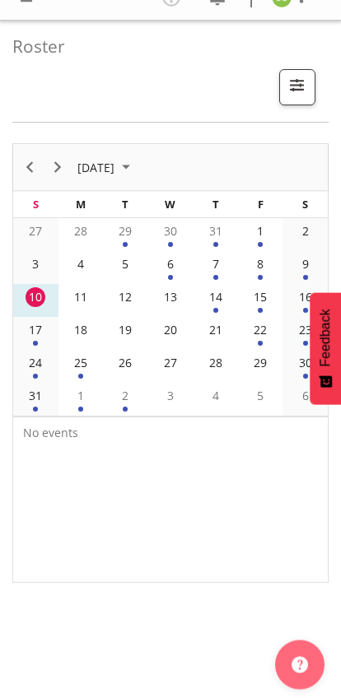
scroll to position [14, 0]
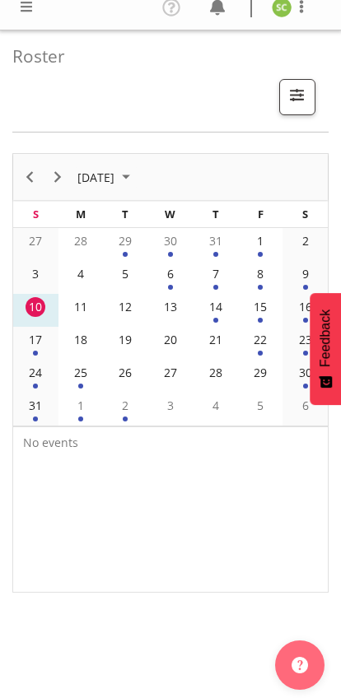
click at [217, 312] on div "14" at bounding box center [216, 307] width 20 height 20
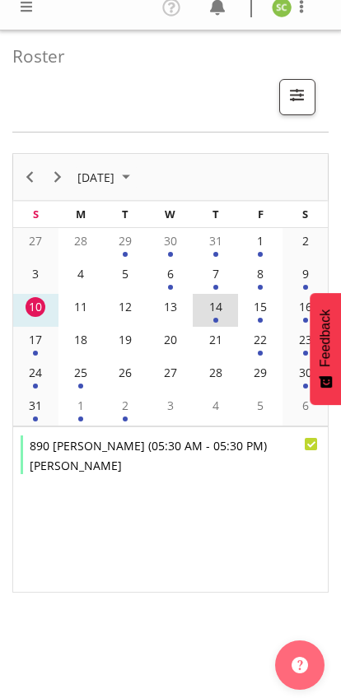
click at [235, 313] on td "14" at bounding box center [215, 310] width 45 height 33
click at [291, 314] on td "16" at bounding box center [304, 310] width 45 height 33
click at [272, 314] on td "15" at bounding box center [260, 310] width 45 height 33
click at [38, 345] on div "17" at bounding box center [36, 340] width 20 height 20
click at [34, 376] on div "24" at bounding box center [36, 373] width 20 height 20
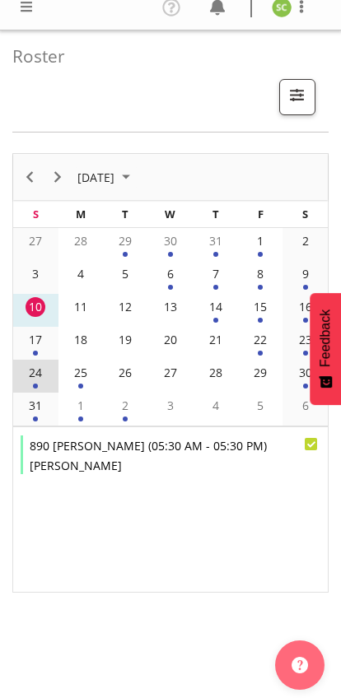
click at [79, 375] on div "25" at bounding box center [81, 373] width 20 height 20
click at [267, 350] on td "22" at bounding box center [260, 343] width 45 height 33
click at [16, 14] on span at bounding box center [26, 7] width 20 height 20
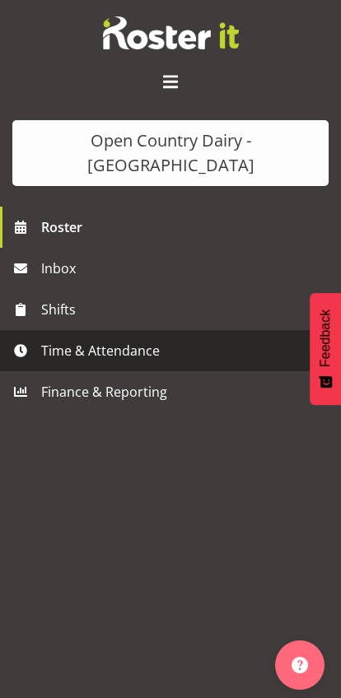
click at [145, 338] on span "Time & Attendance" at bounding box center [174, 350] width 267 height 25
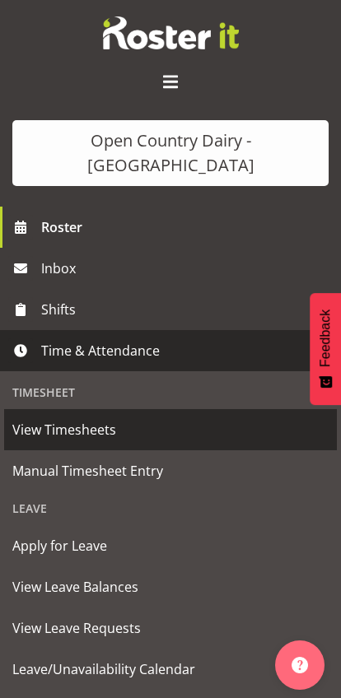
click at [137, 409] on link "View Timesheets" at bounding box center [170, 429] width 332 height 41
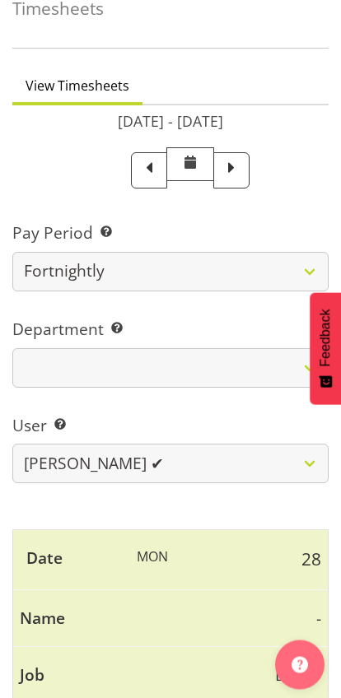
scroll to position [55, 0]
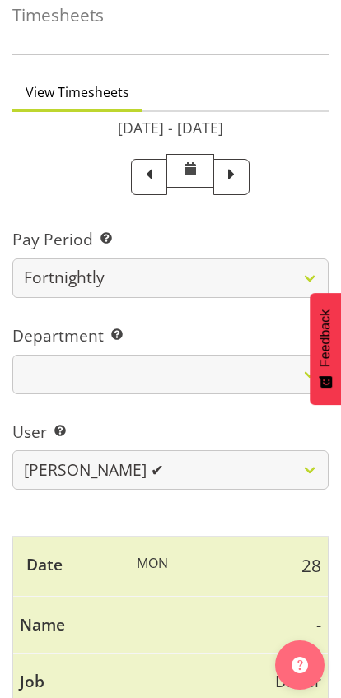
click at [242, 174] on span at bounding box center [231, 174] width 21 height 21
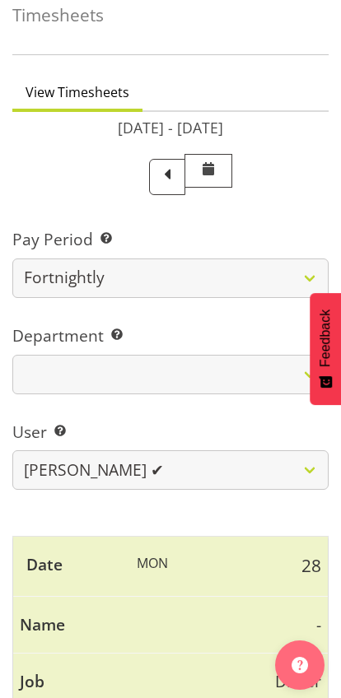
select select
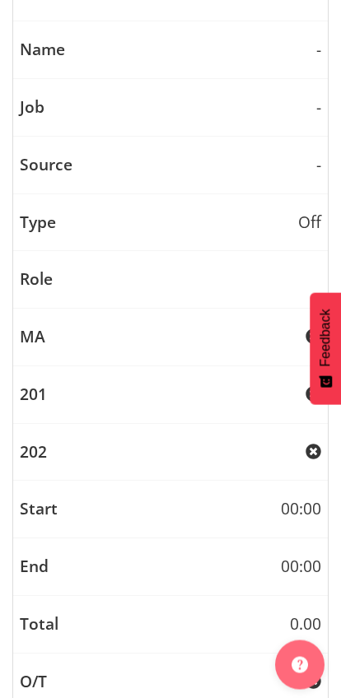
scroll to position [5702, 0]
